Goal: Find contact information: Obtain details needed to contact an individual or organization

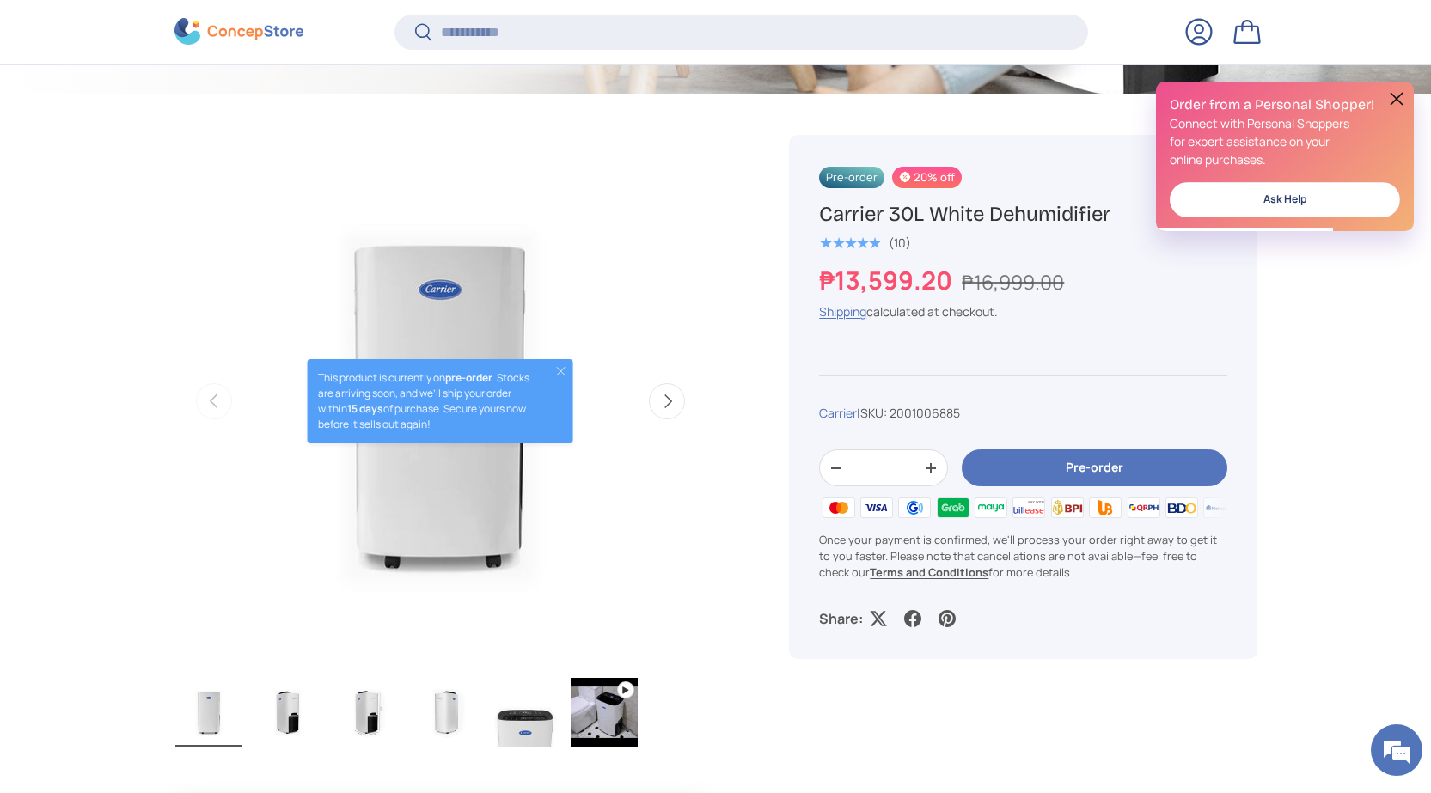
click at [1393, 96] on button at bounding box center [1396, 99] width 21 height 21
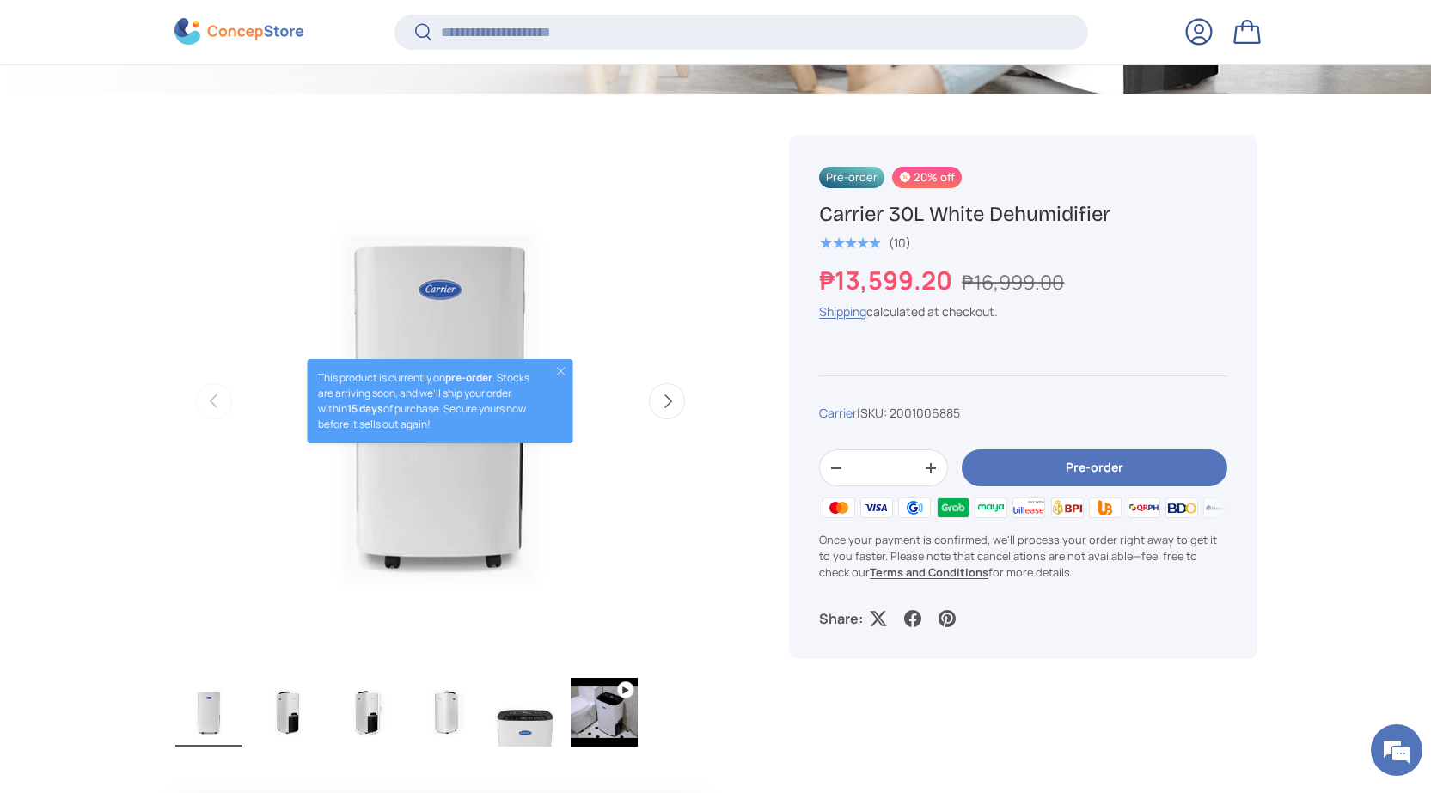
click at [669, 406] on button "Next" at bounding box center [667, 401] width 36 height 36
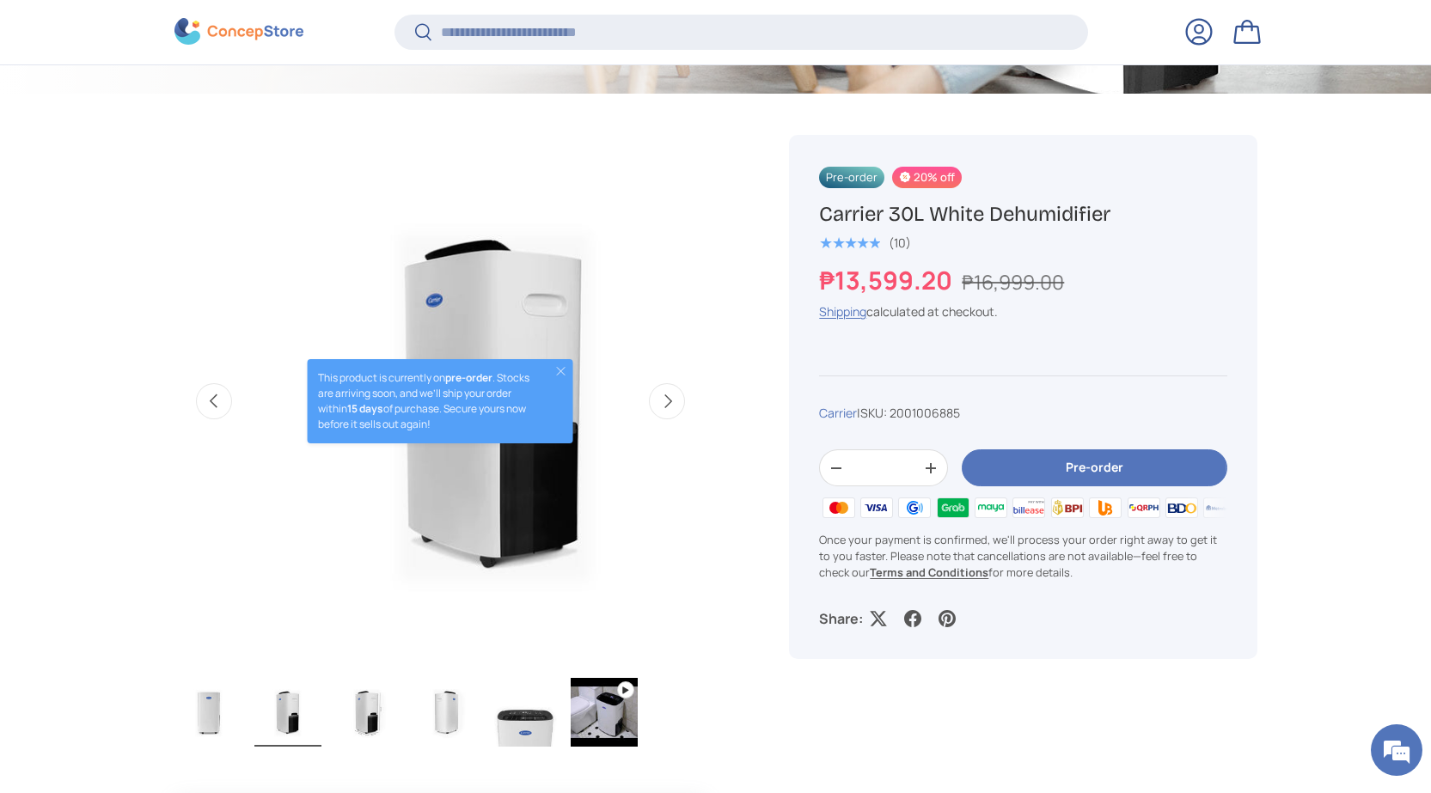
scroll to position [0, 541]
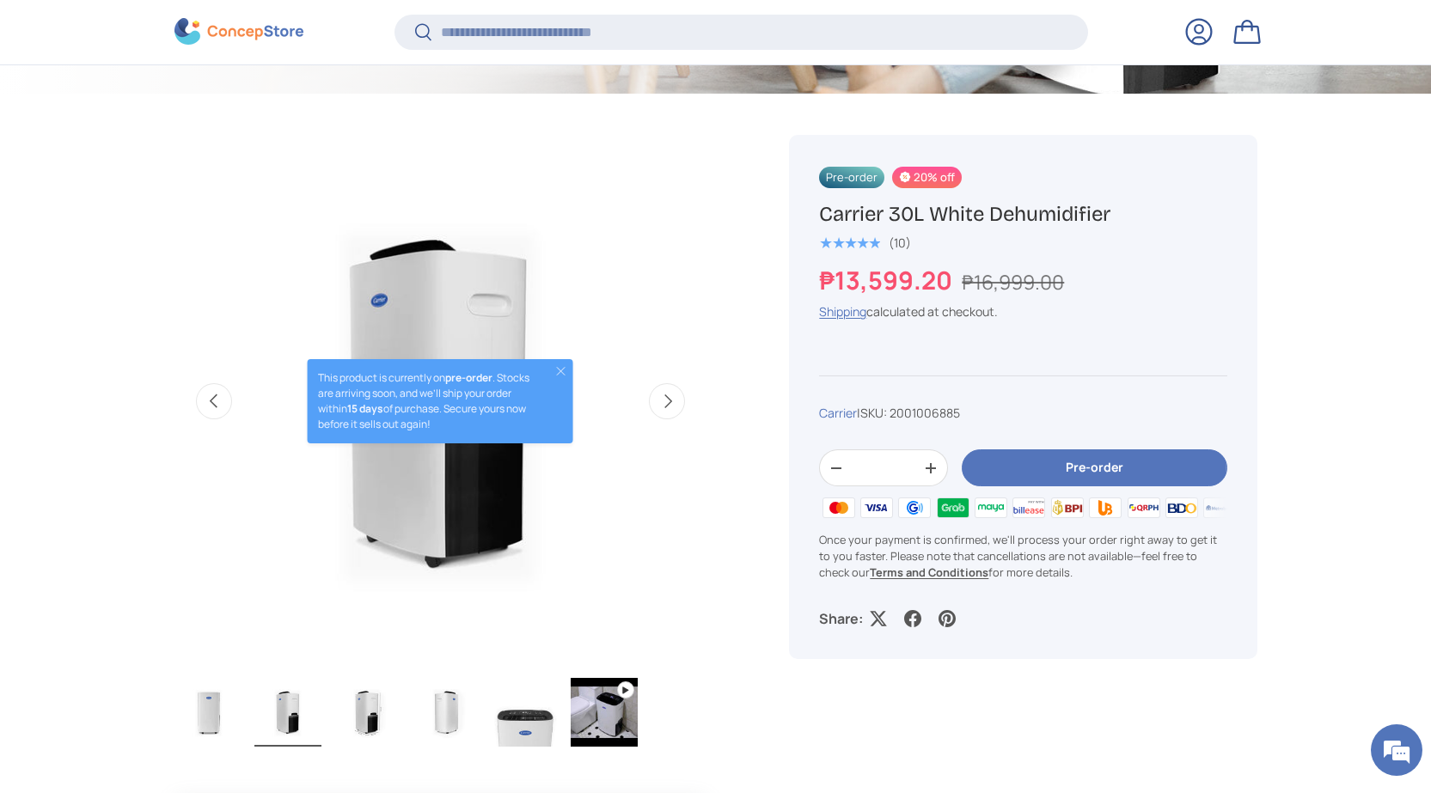
click at [563, 370] on button "Close" at bounding box center [561, 371] width 14 height 14
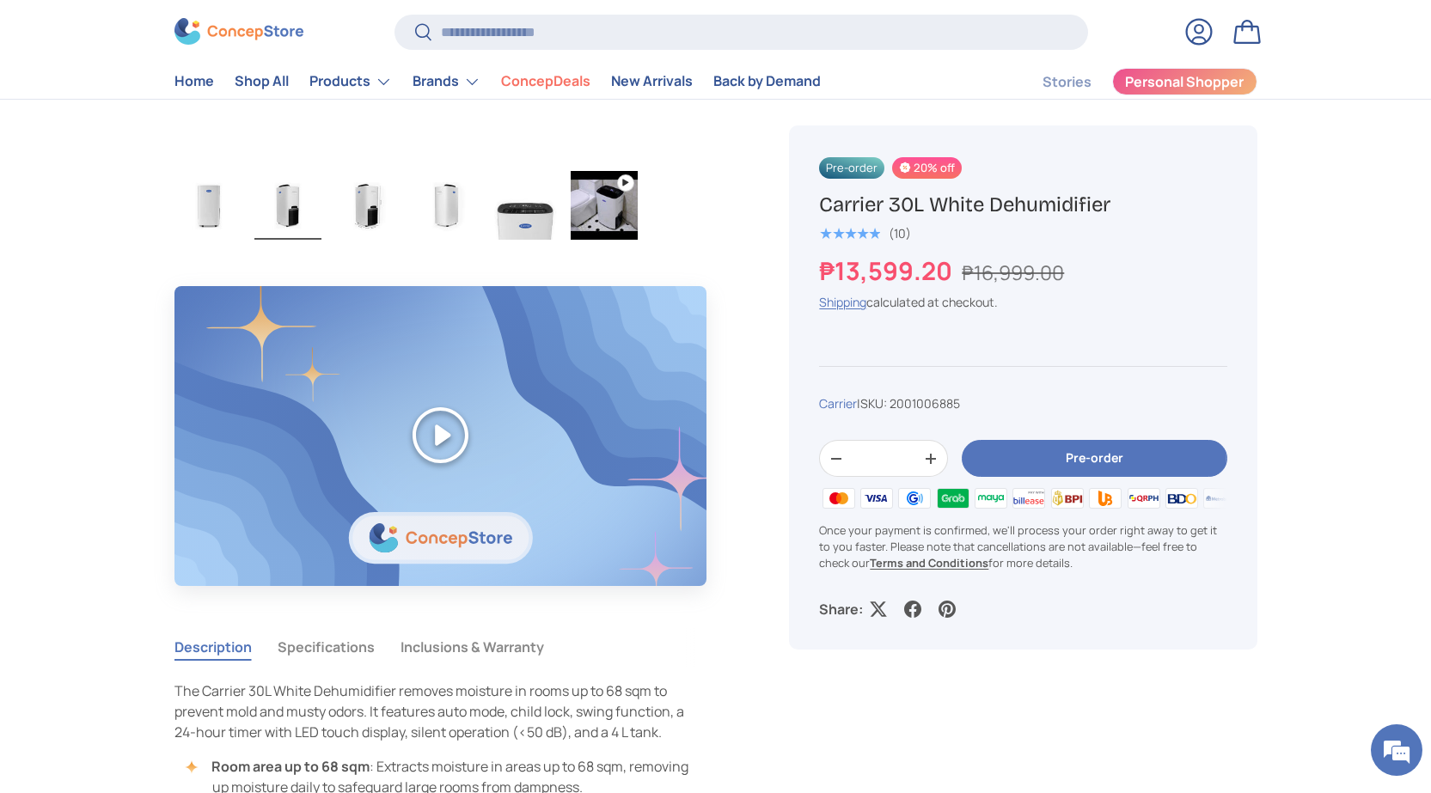
scroll to position [512, 0]
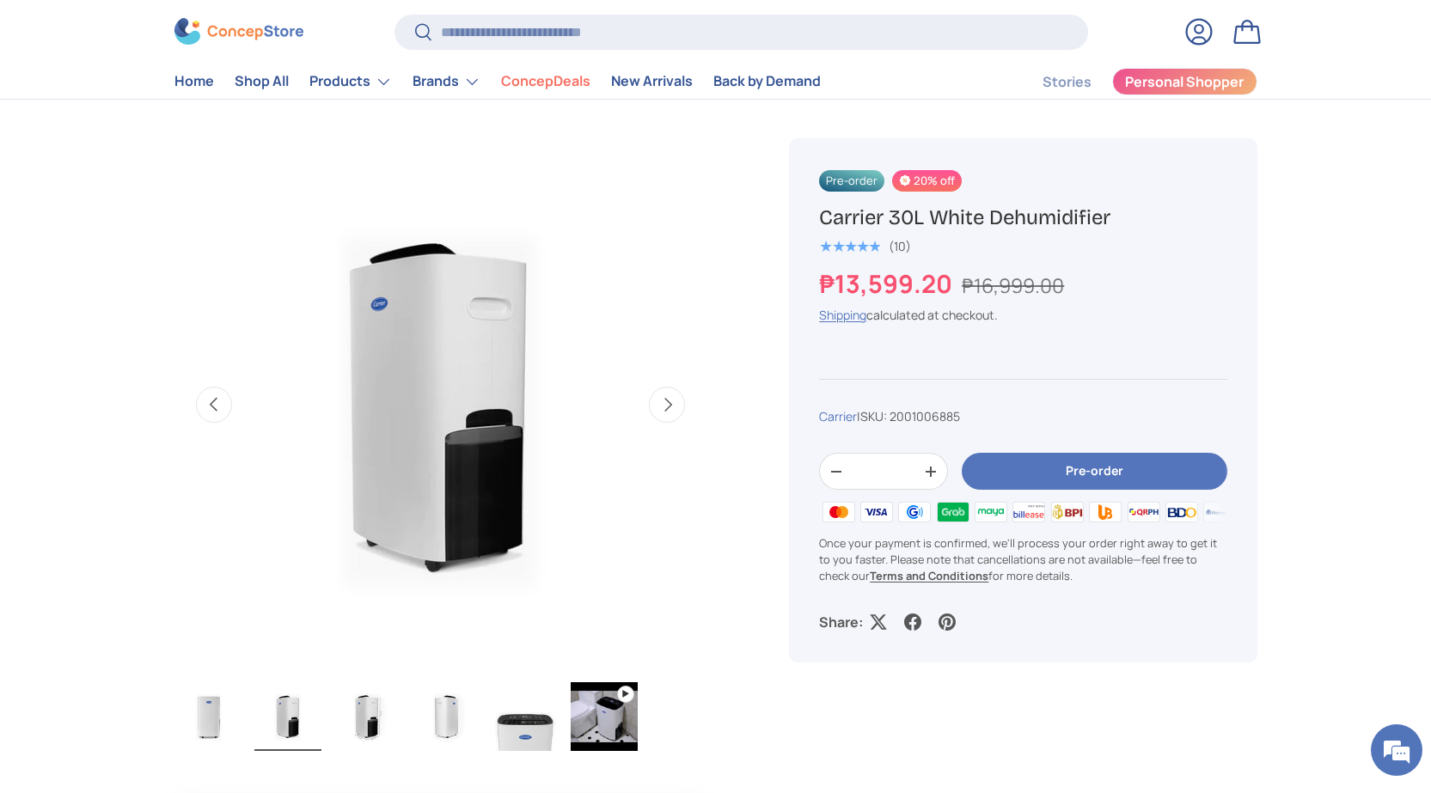
click at [671, 405] on button "Next" at bounding box center [667, 405] width 36 height 36
click at [670, 405] on button "Next" at bounding box center [667, 405] width 36 height 36
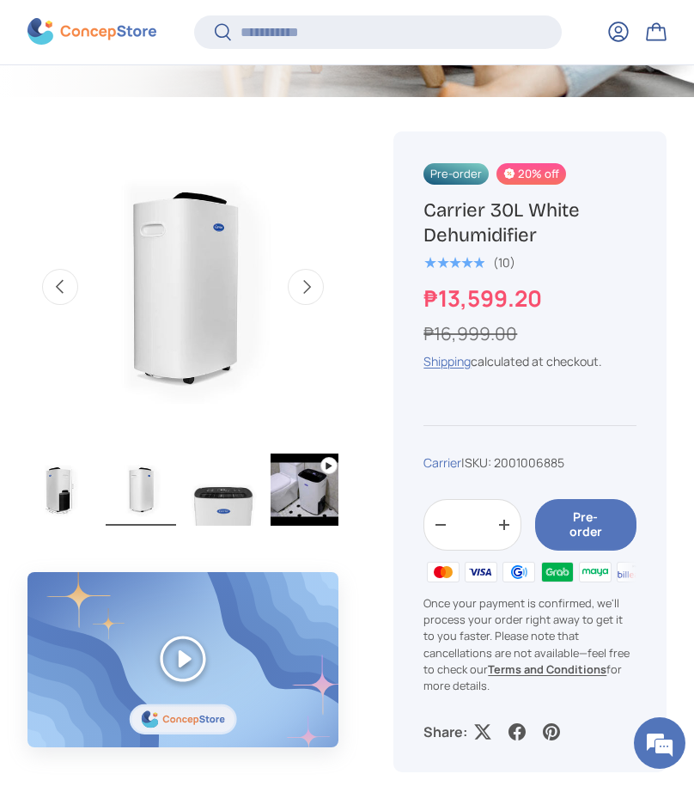
scroll to position [0, 174]
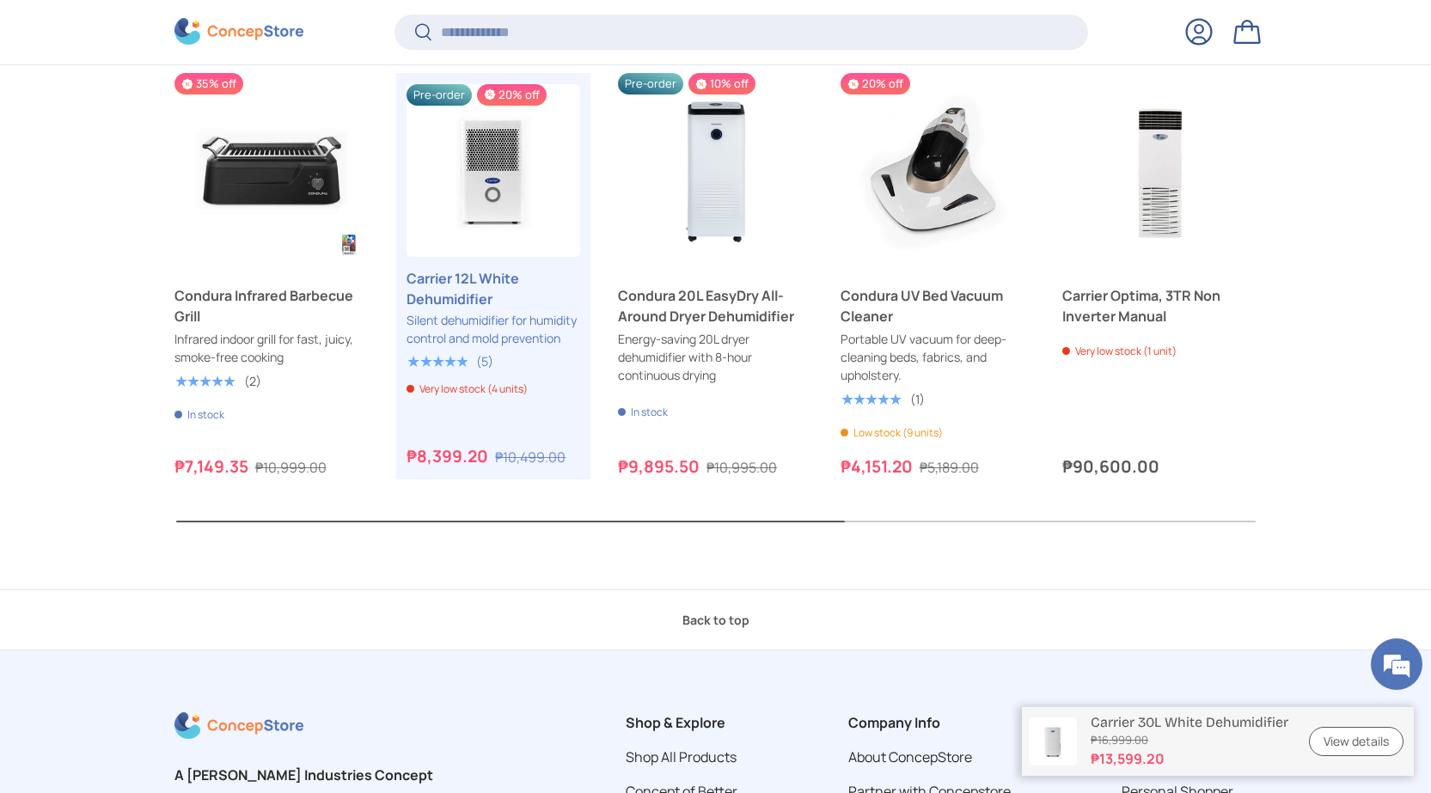
scroll to position [6343, 0]
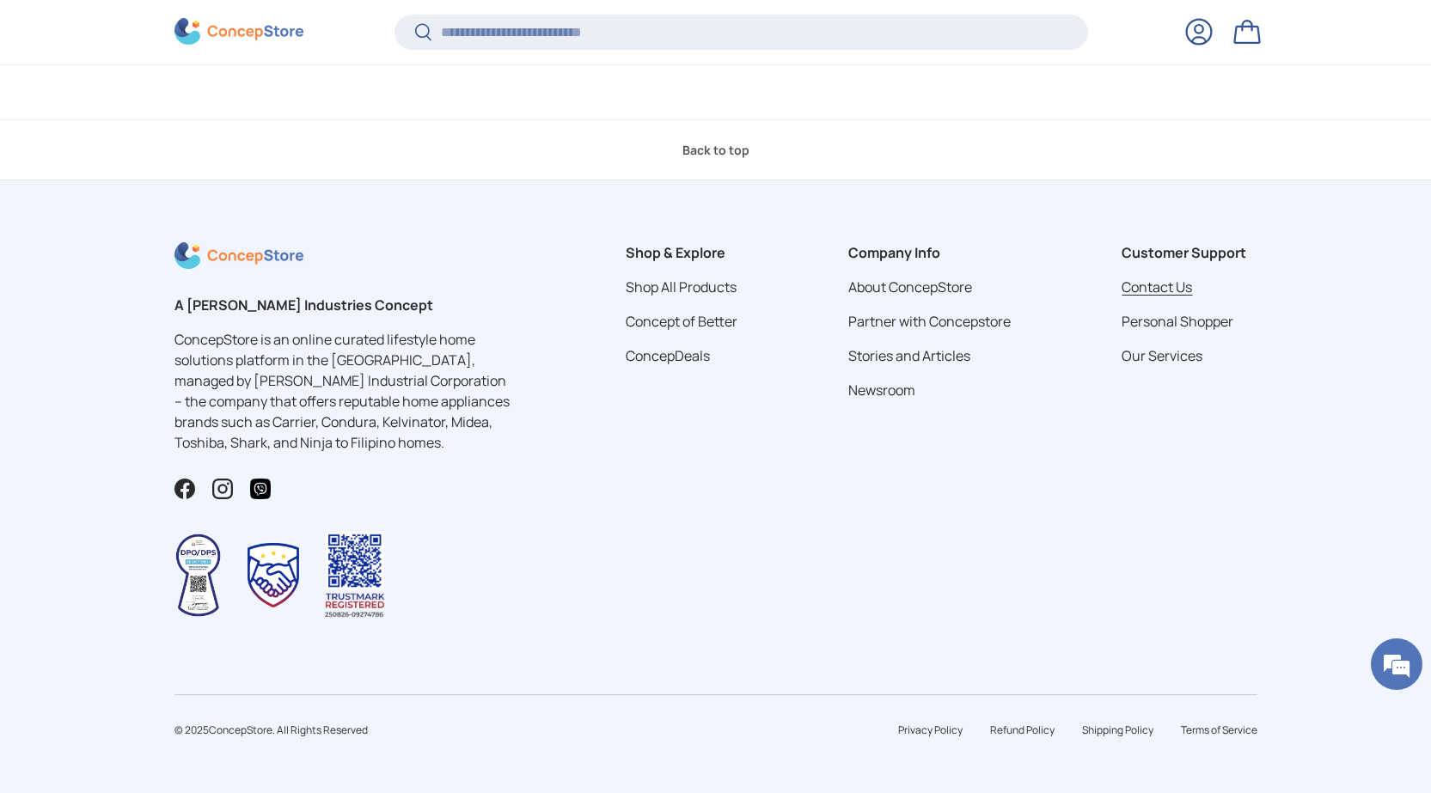
click at [694, 284] on link "Contact Us" at bounding box center [1157, 287] width 70 height 19
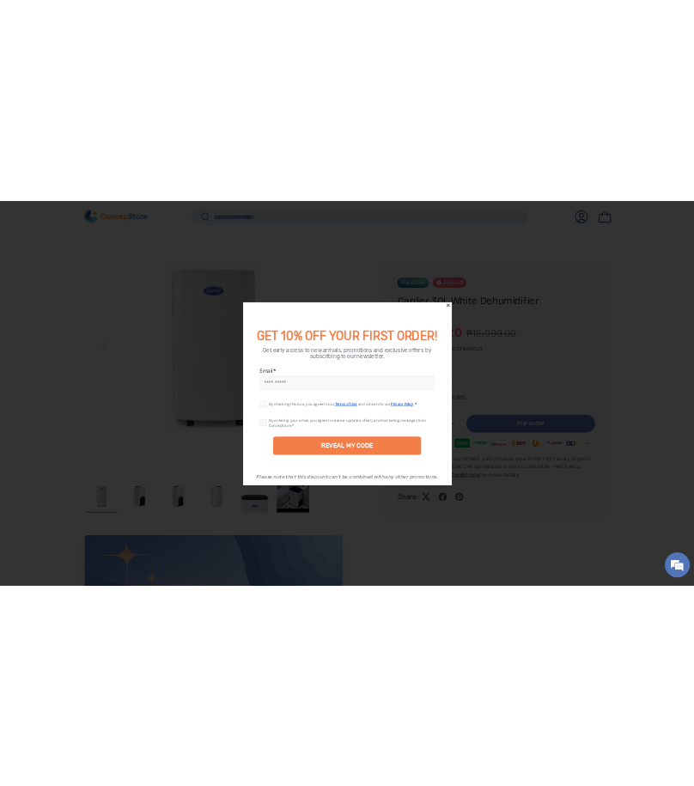
scroll to position [751, 0]
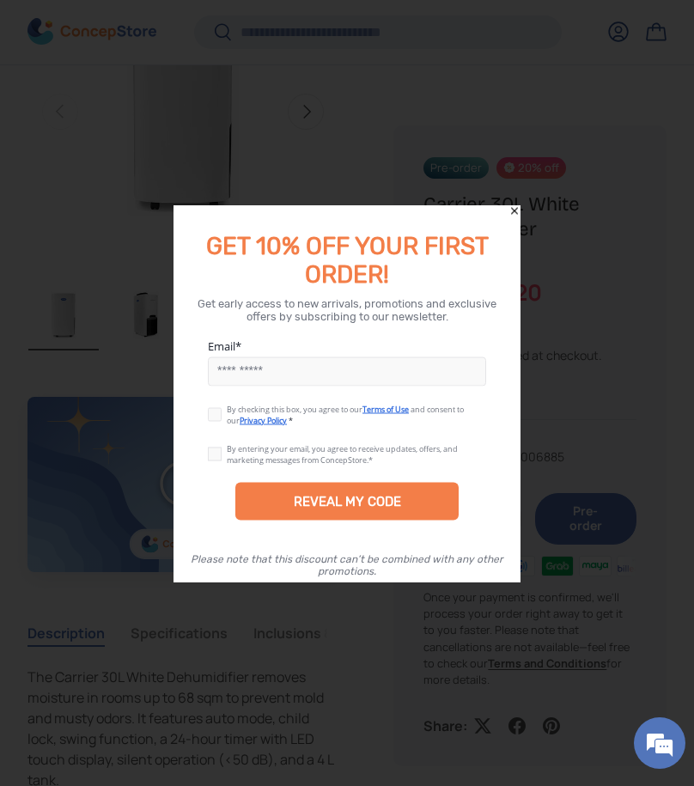
click at [517, 210] on icon "Close" at bounding box center [515, 211] width 12 height 12
